Goal: Information Seeking & Learning: Learn about a topic

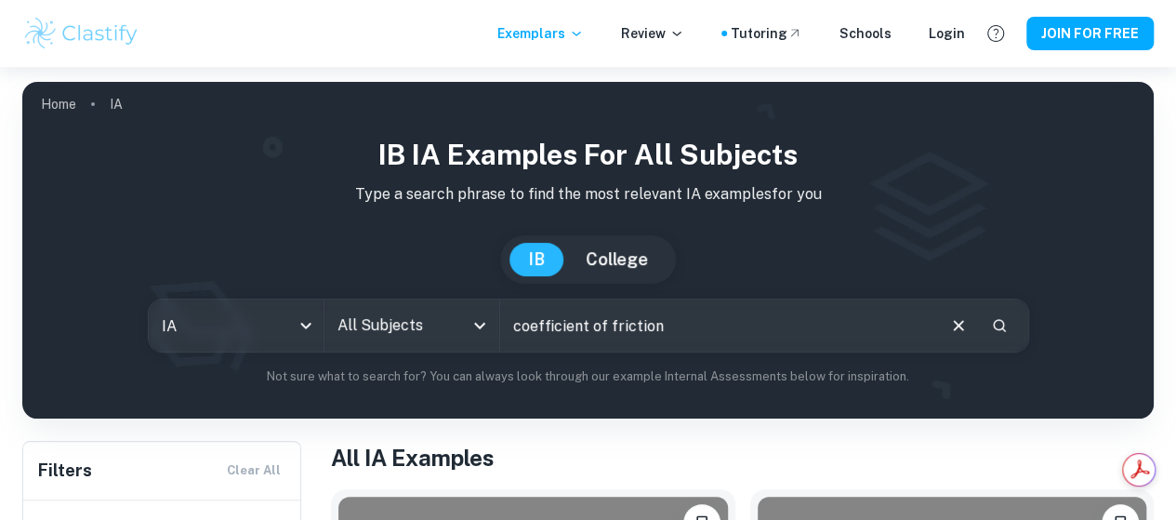
type input "coefficient of friction"
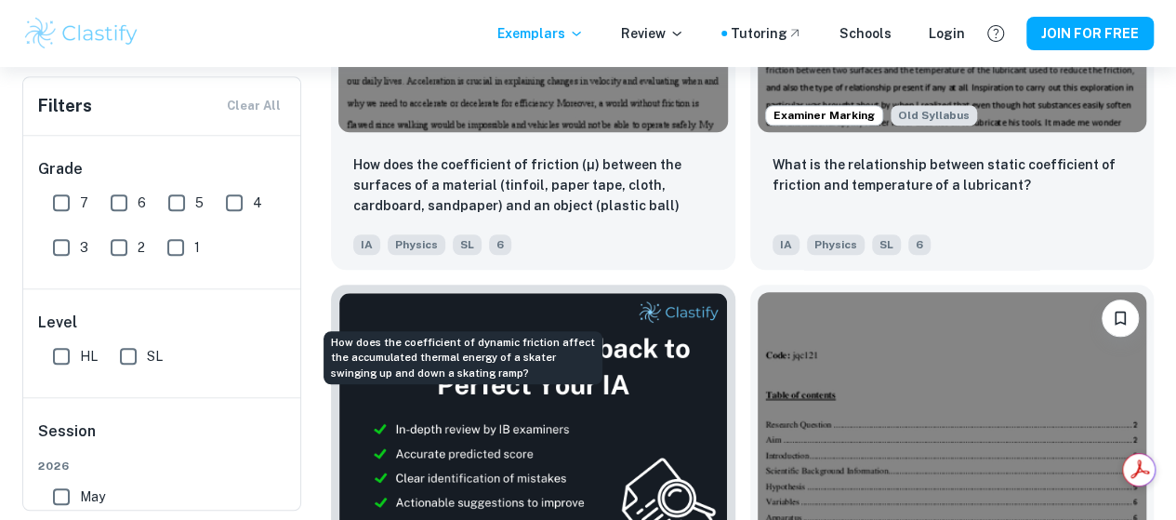
scroll to position [595, 0]
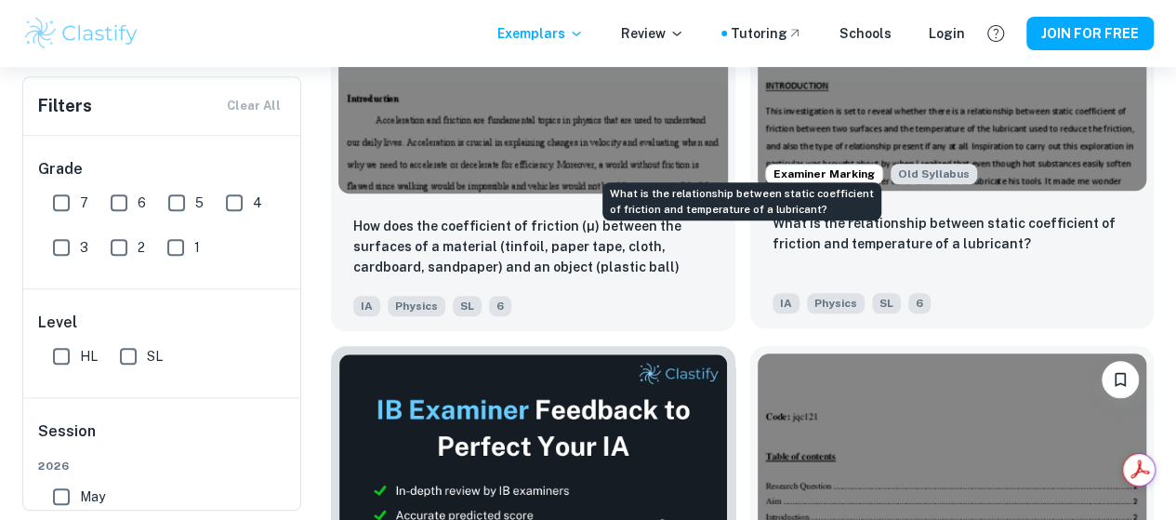
click at [773, 213] on p "What is the relationship between static coefficient of friction and temperature…" at bounding box center [953, 233] width 360 height 41
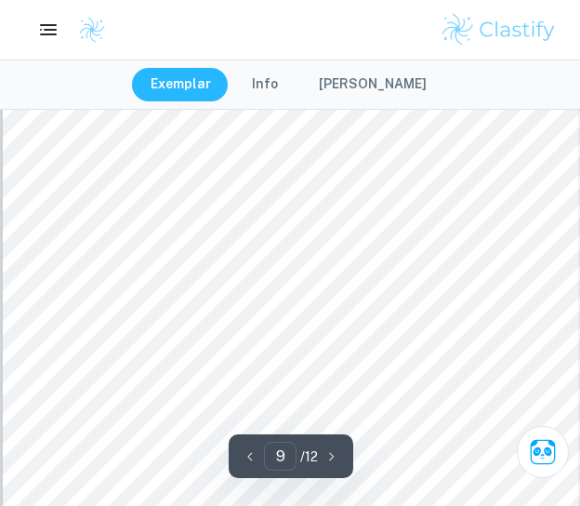
scroll to position [6290, 0]
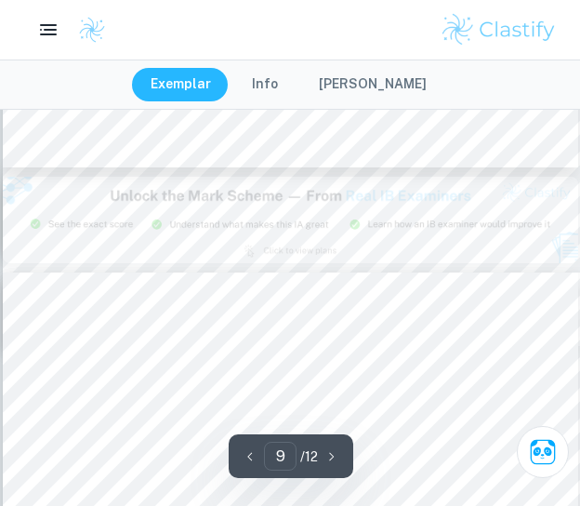
type input "8"
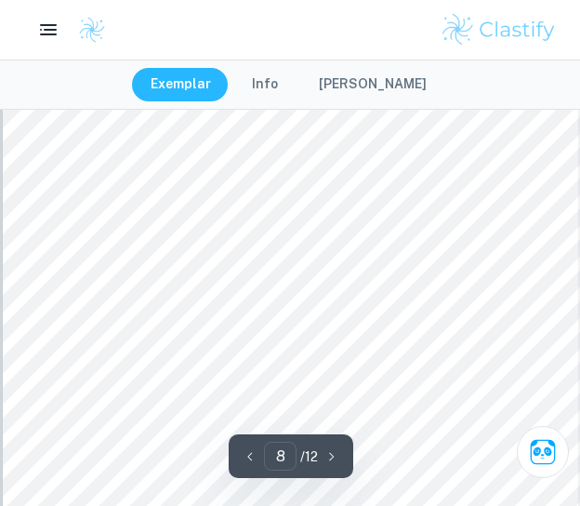
scroll to position [5672, 0]
